Goal: Task Accomplishment & Management: Complete application form

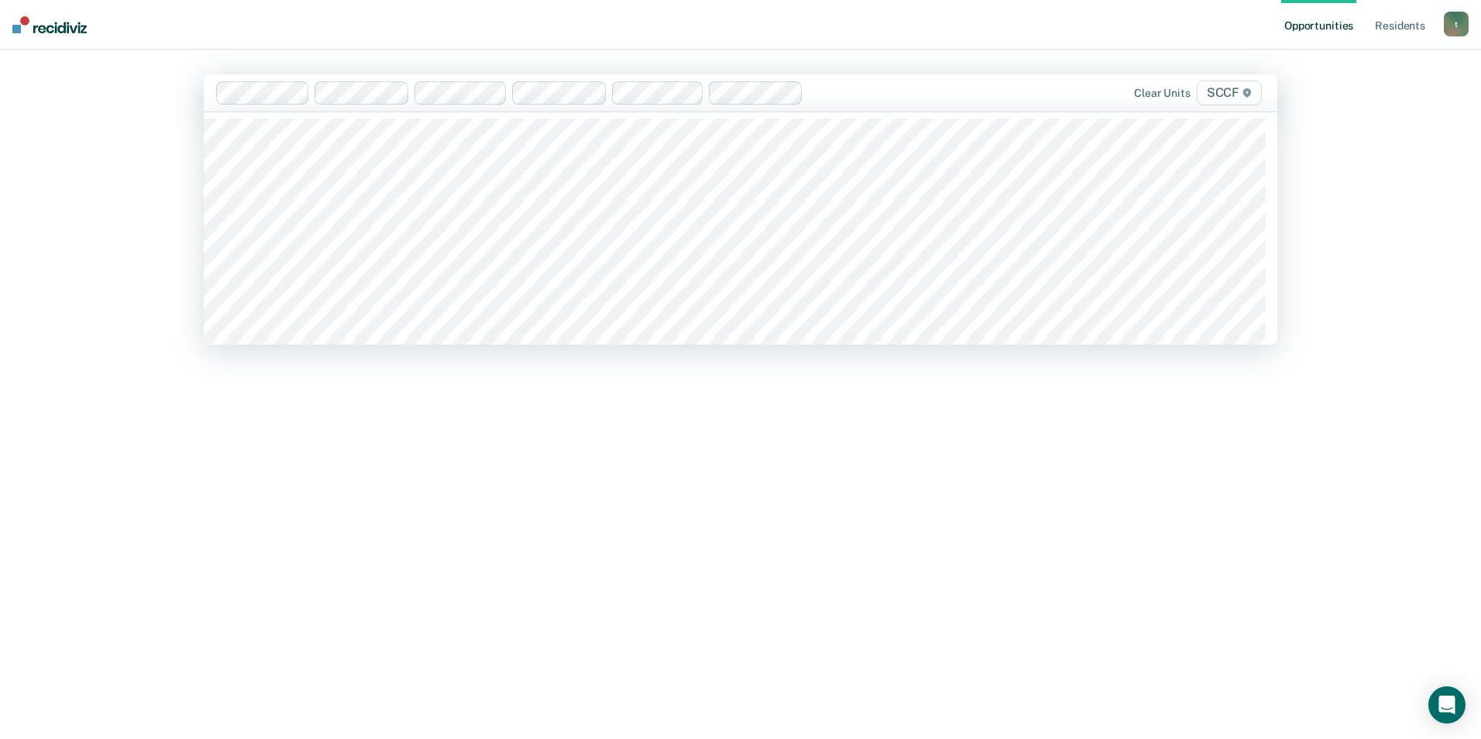
click at [517, 521] on div "Hi. We’ve found some outstanding items across 6 units 7 residents are eligible …" at bounding box center [741, 412] width 1074 height 565
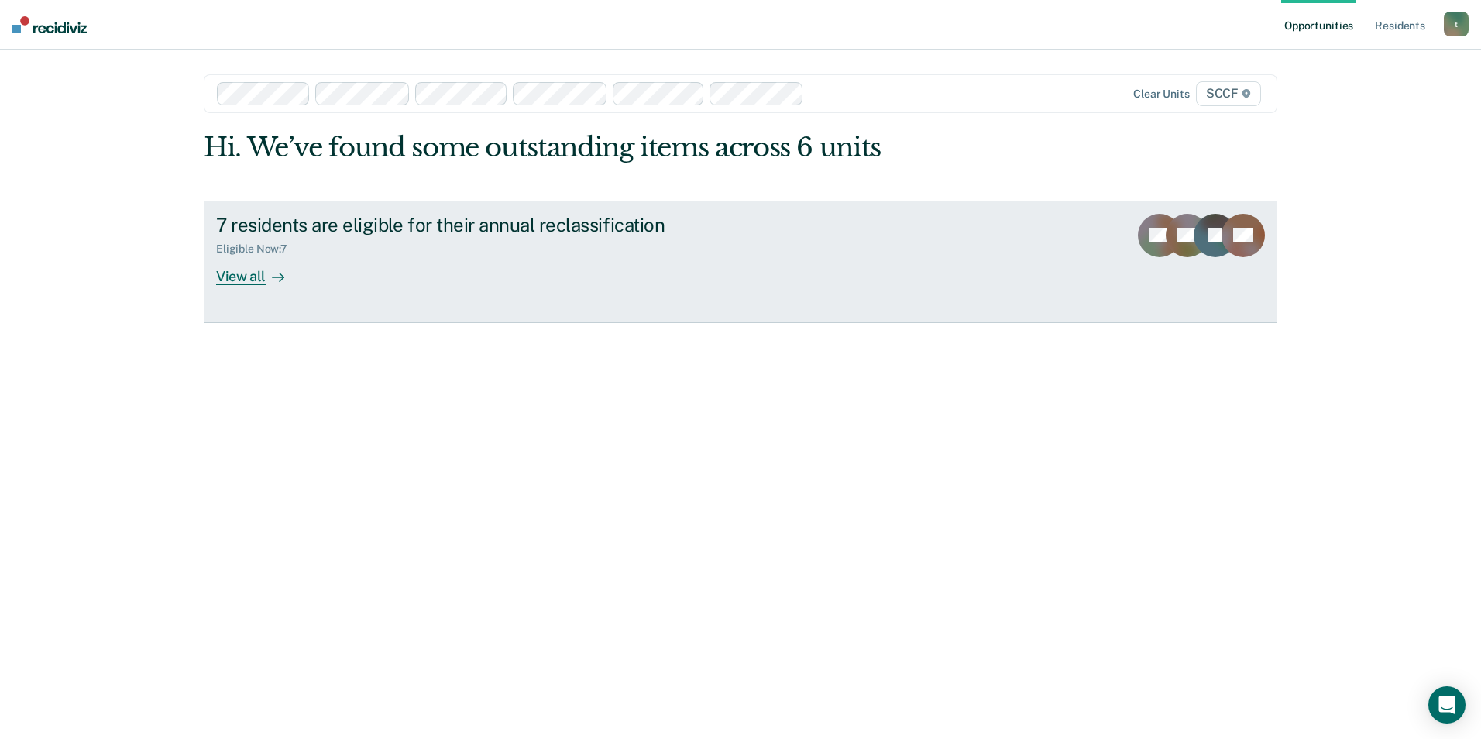
click at [263, 272] on div "View all" at bounding box center [259, 270] width 87 height 30
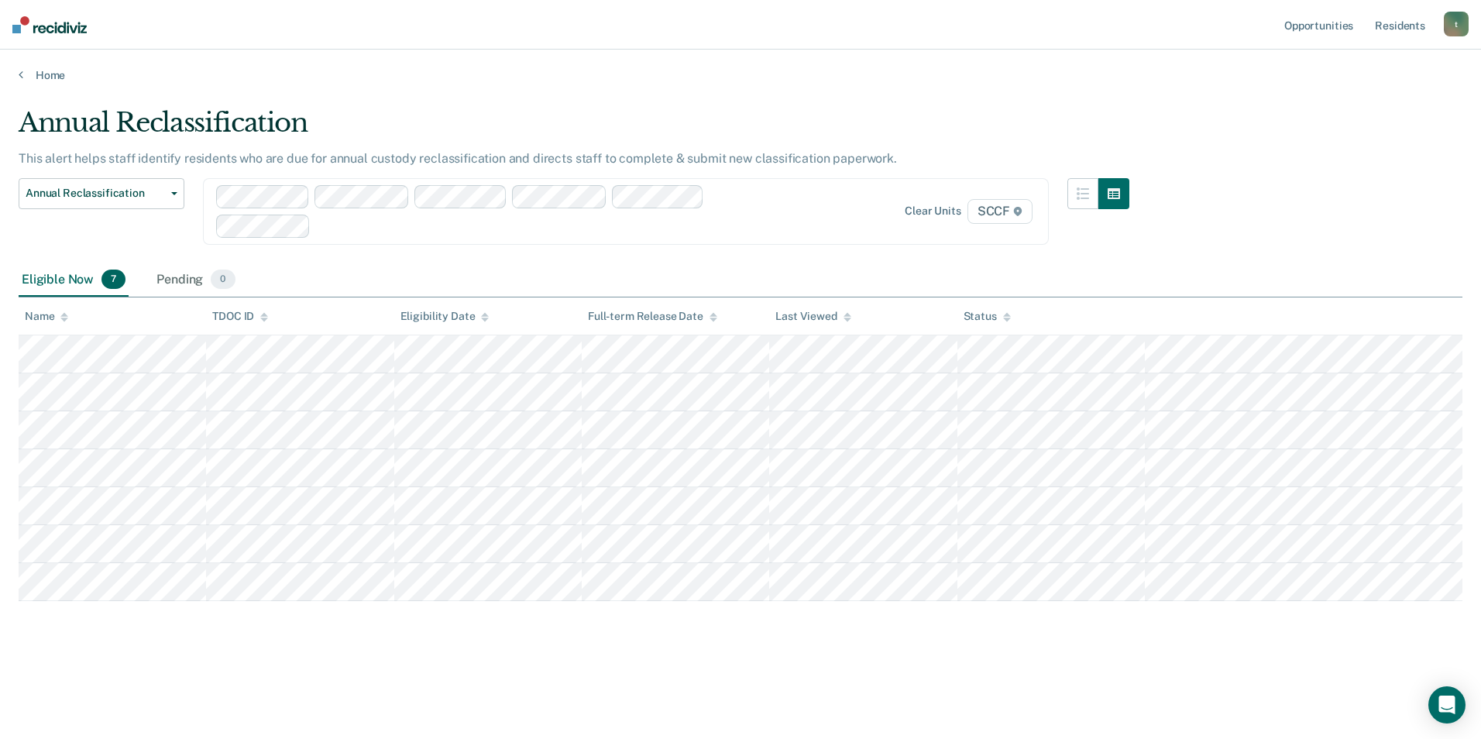
click at [454, 270] on div "Eligible Now 7 Pending 0" at bounding box center [741, 280] width 1444 height 35
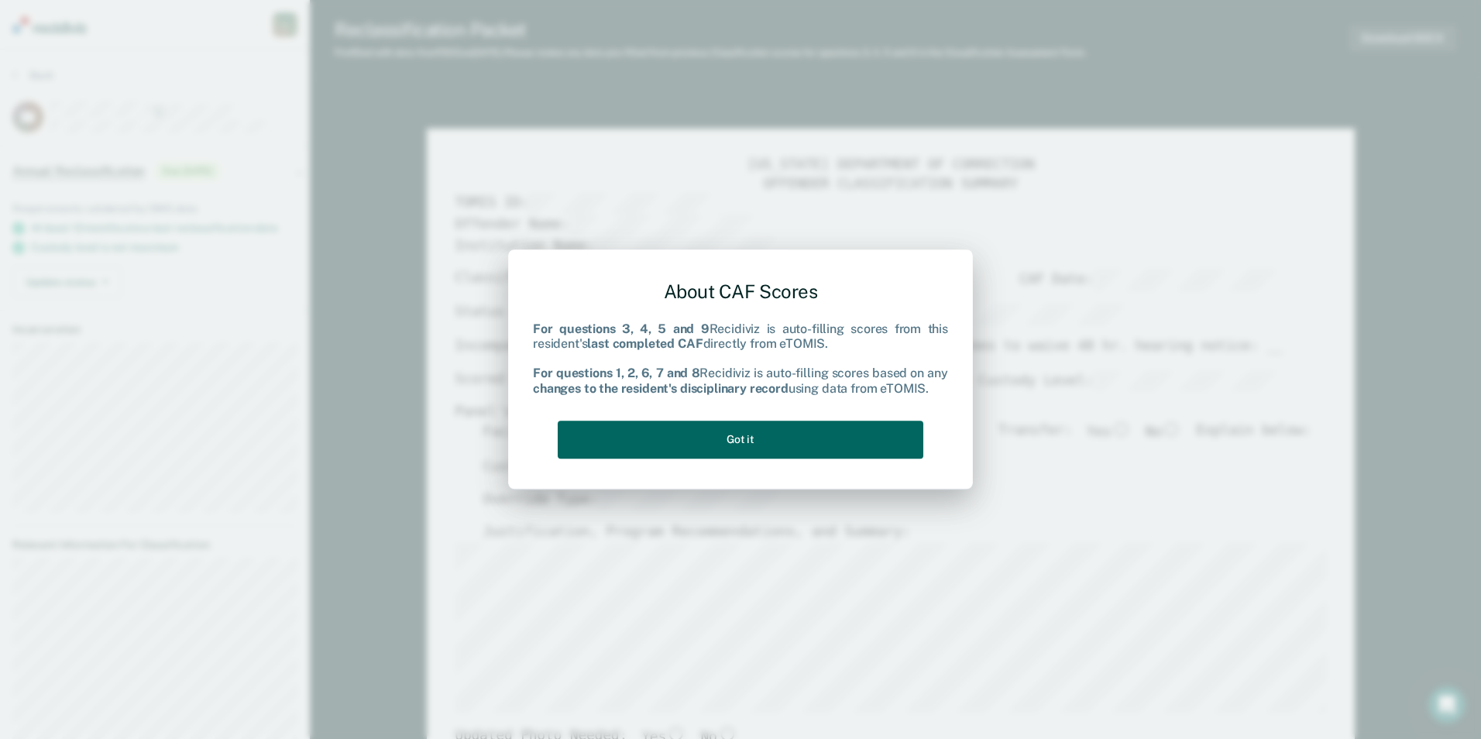
click at [750, 439] on button "Got it" at bounding box center [741, 440] width 366 height 38
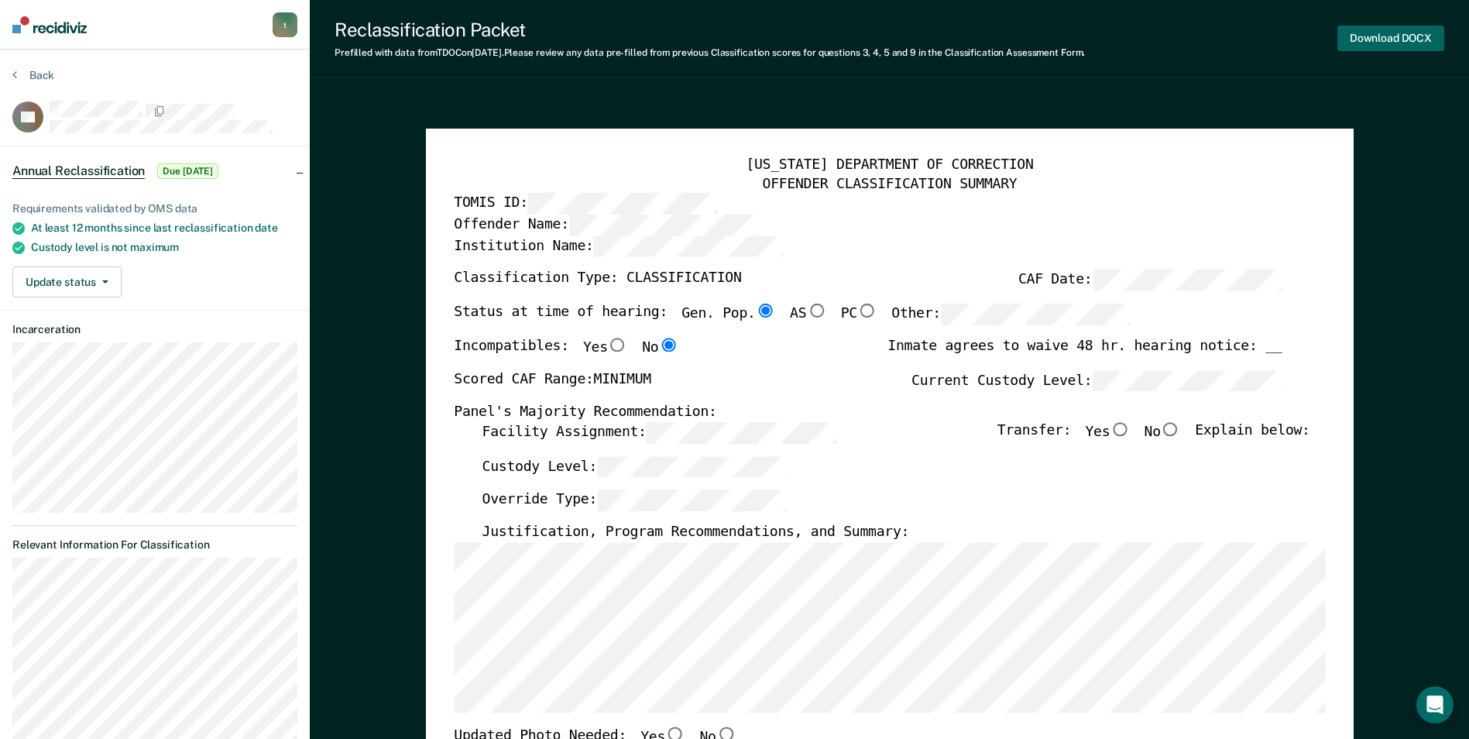
click at [1402, 37] on button "Download DOCX" at bounding box center [1391, 39] width 107 height 26
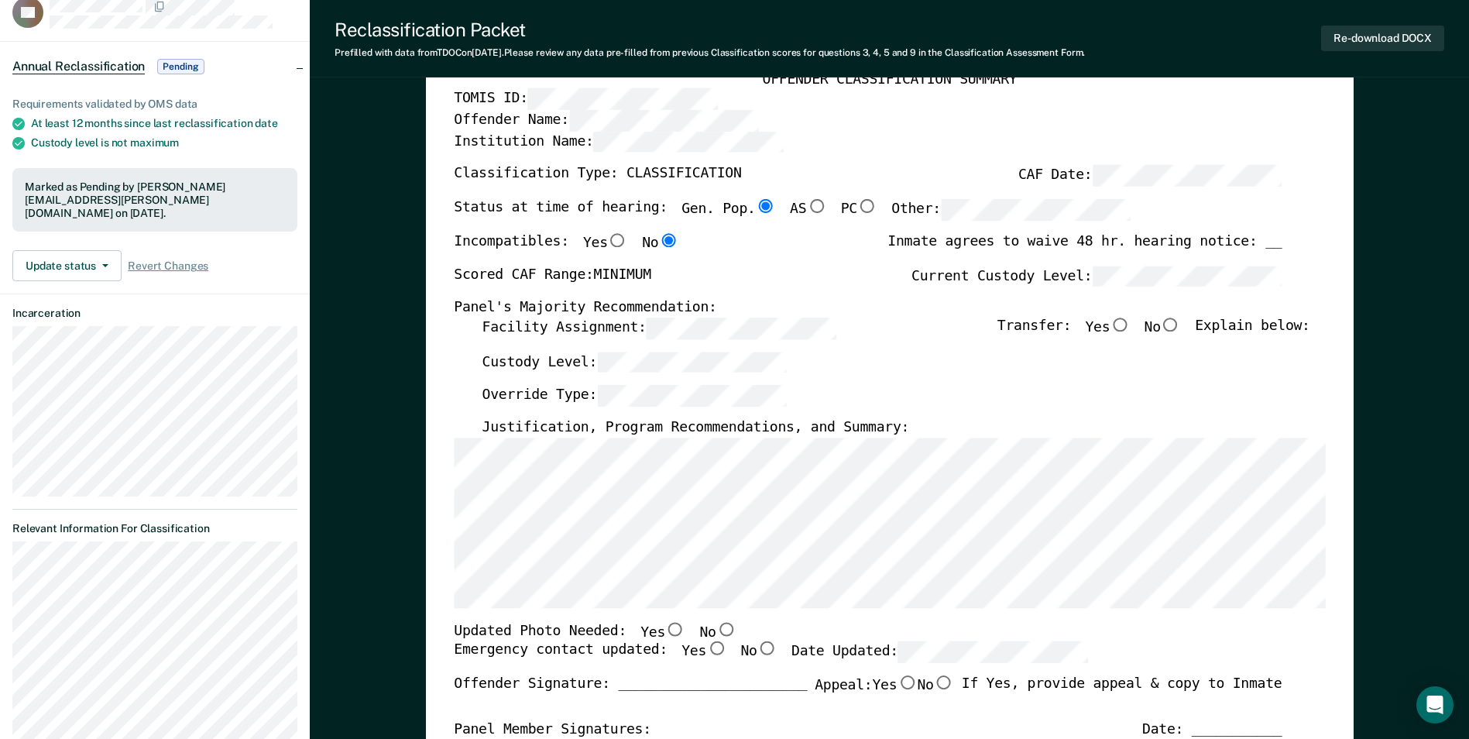
scroll to position [77, 0]
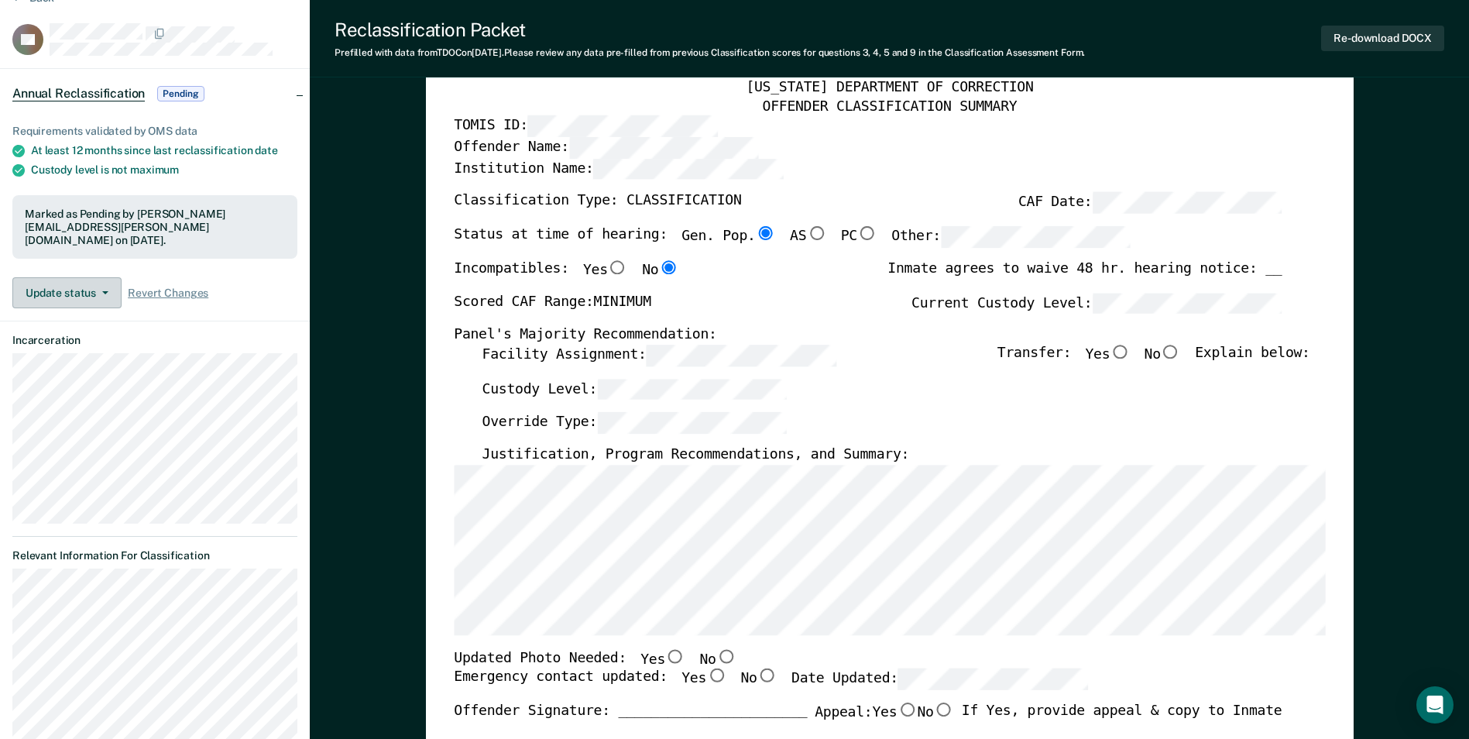
click at [101, 281] on button "Update status" at bounding box center [66, 292] width 109 height 31
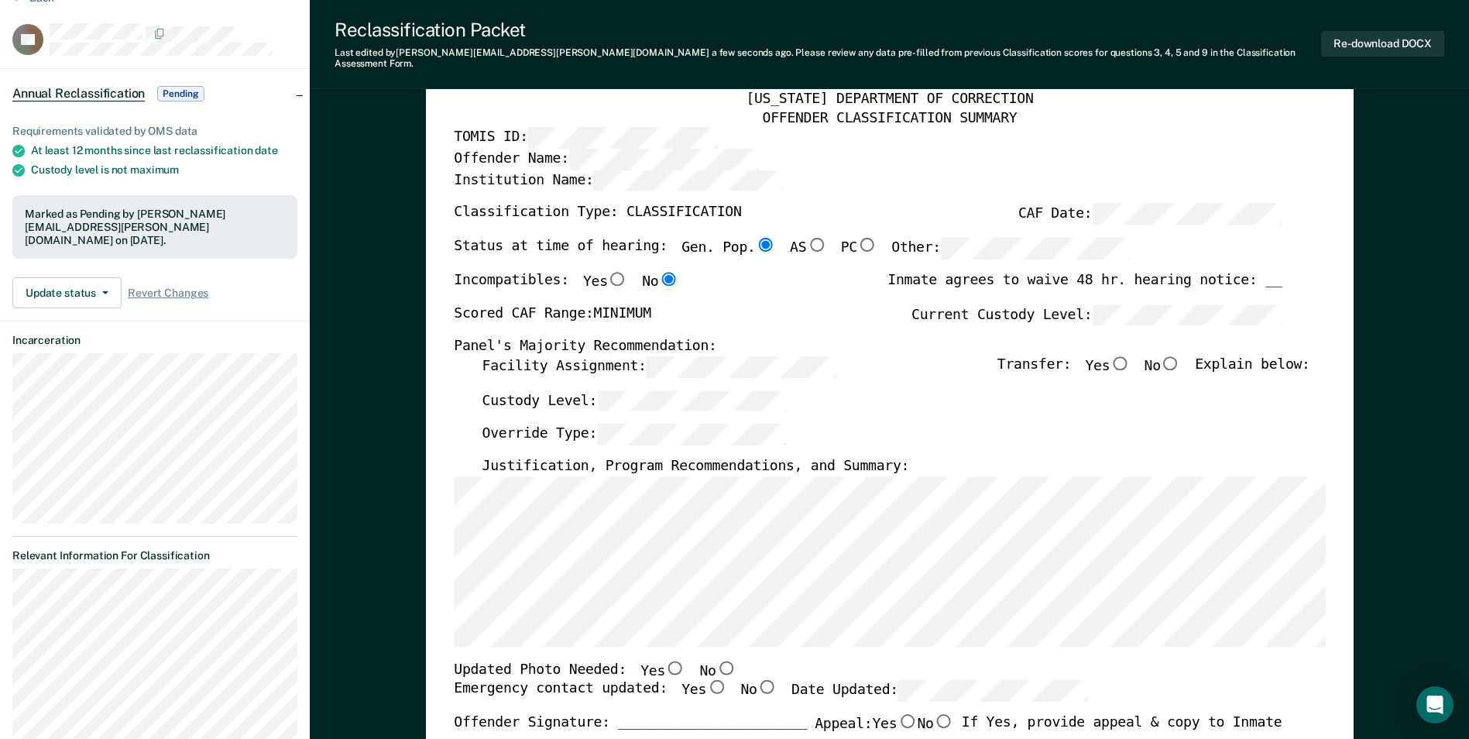
click at [1178, 356] on input "No" at bounding box center [1171, 363] width 20 height 14
type textarea "x"
radio input "true"
type textarea "x"
click at [855, 407] on div "Custody Level:" at bounding box center [896, 407] width 828 height 34
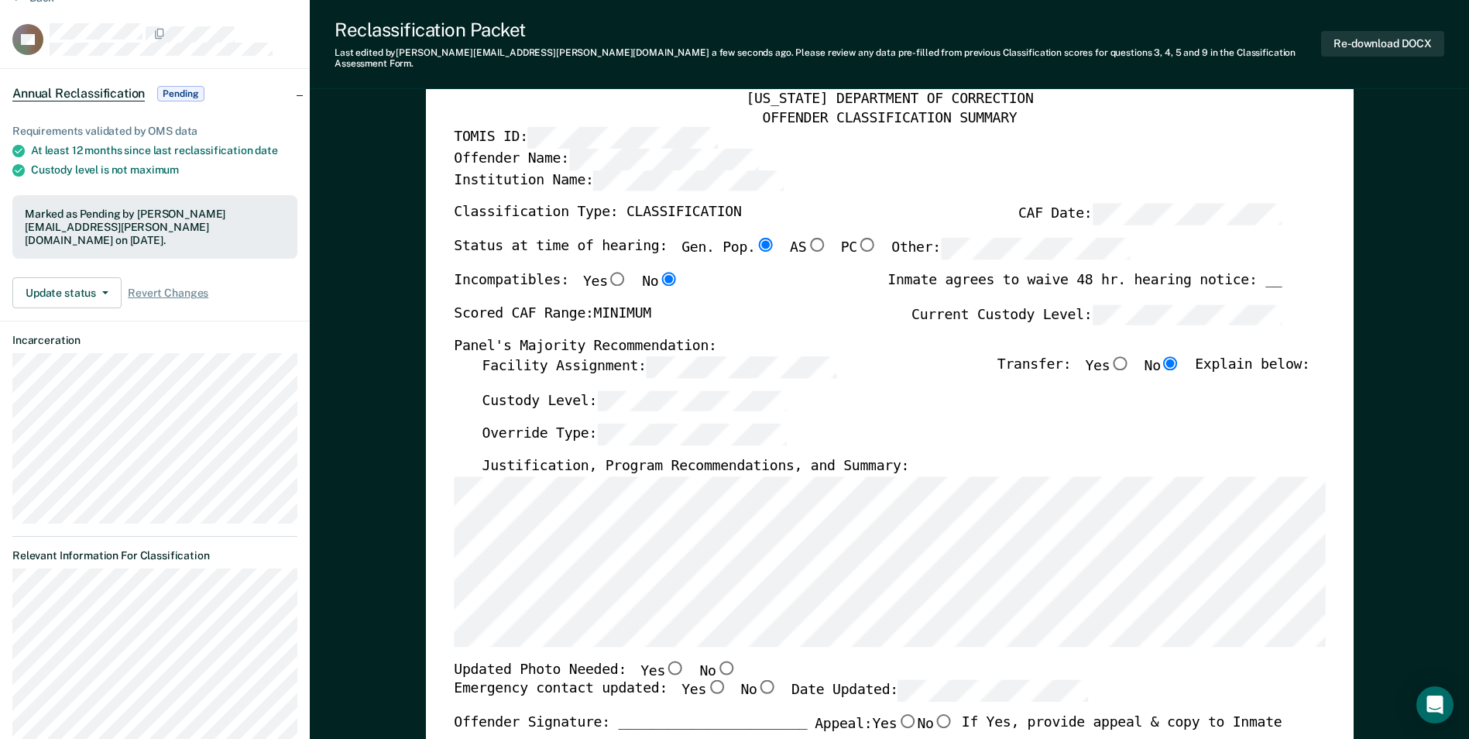
scroll to position [232, 0]
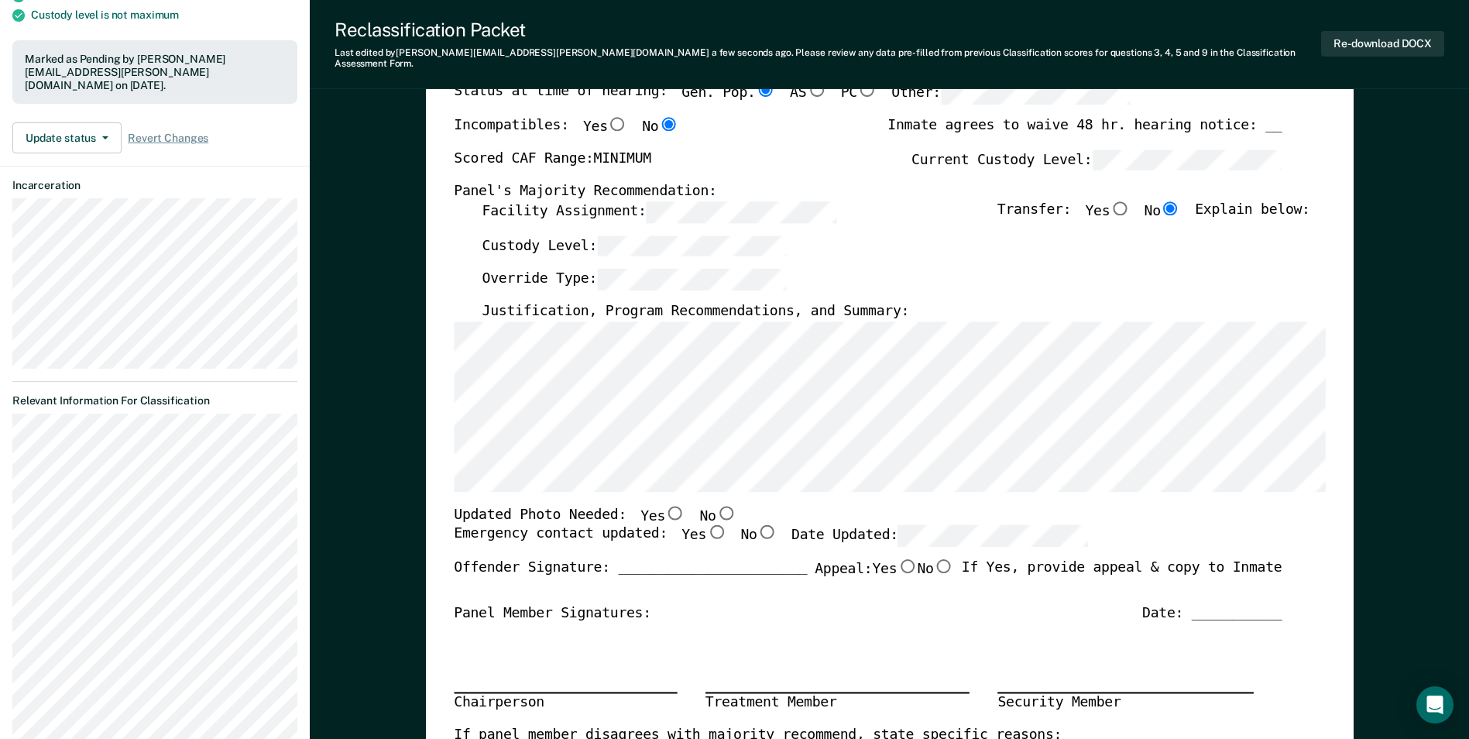
click at [909, 622] on div "Chairperson Treatment Member Security Member" at bounding box center [868, 674] width 828 height 104
click at [961, 274] on div "Override Type:" at bounding box center [896, 286] width 828 height 34
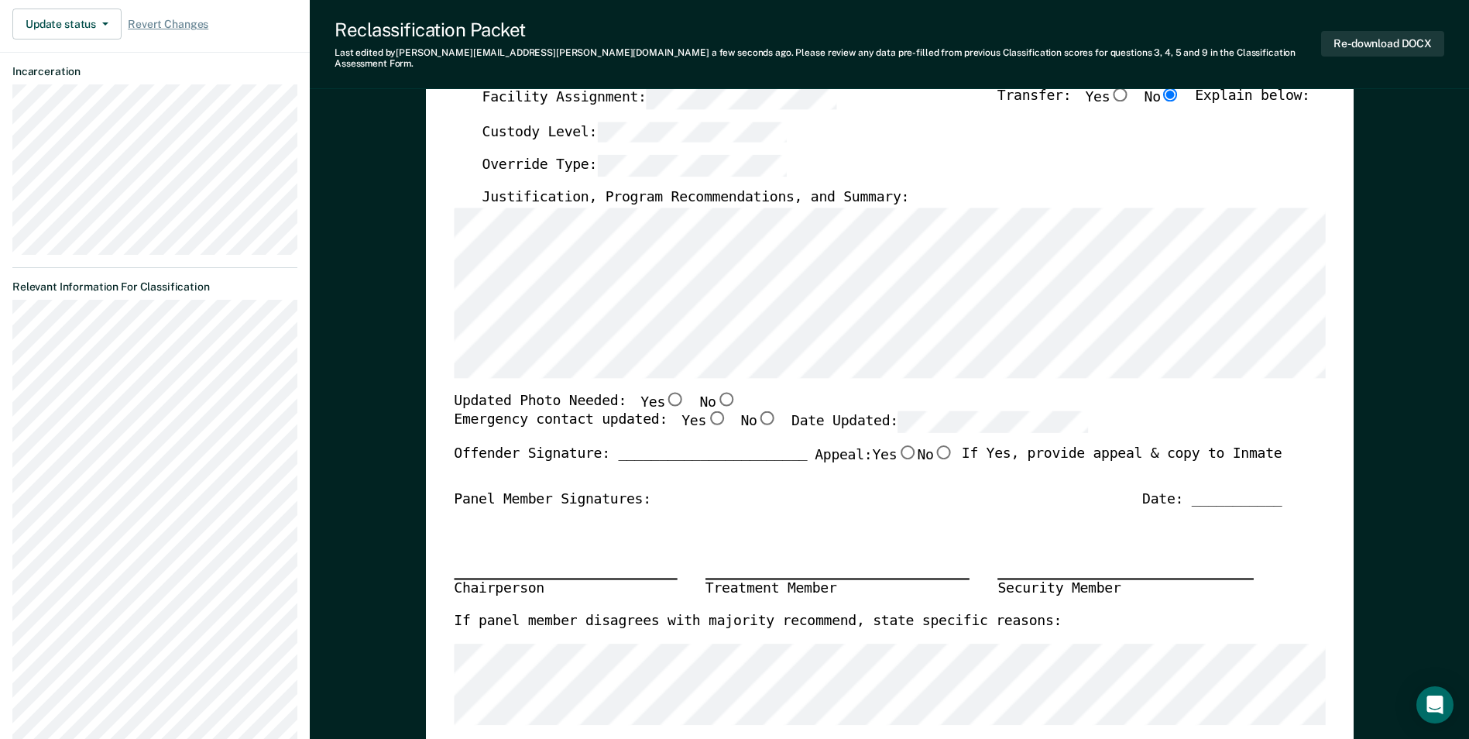
scroll to position [387, 0]
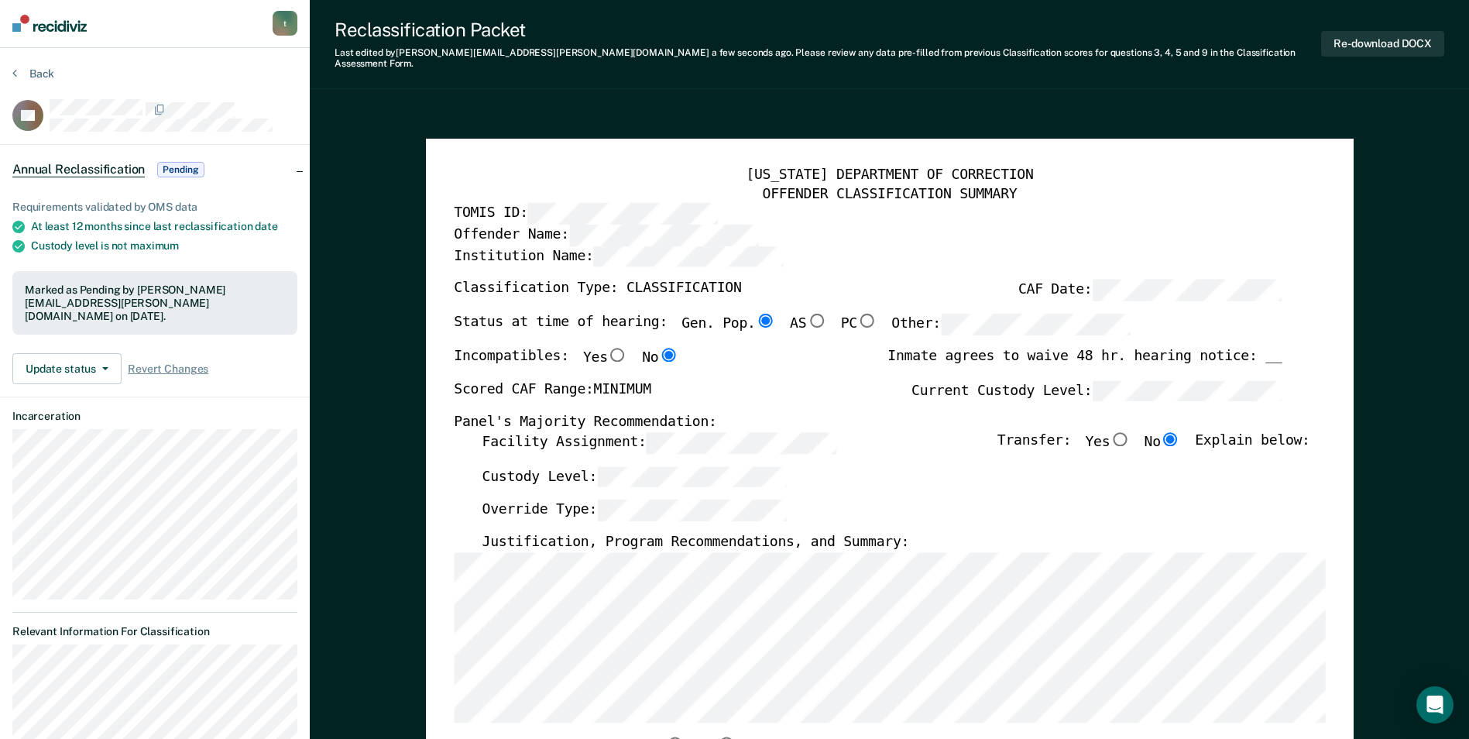
scroll to position [0, 0]
